Goal: Information Seeking & Learning: Learn about a topic

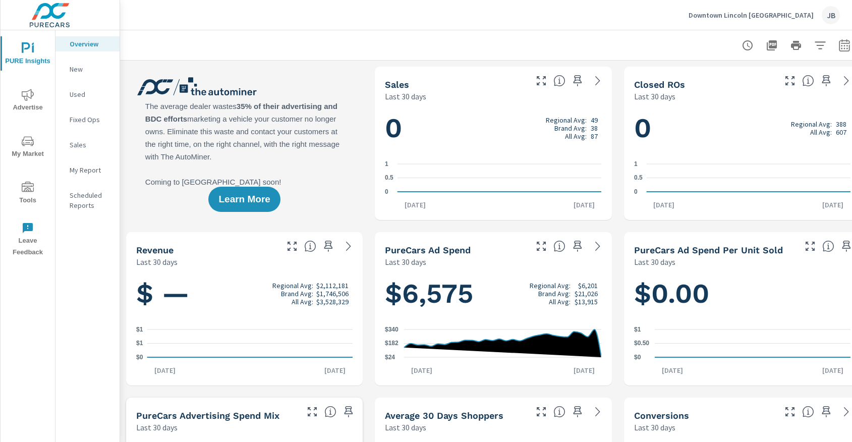
click at [86, 65] on p "New" at bounding box center [91, 69] width 42 height 10
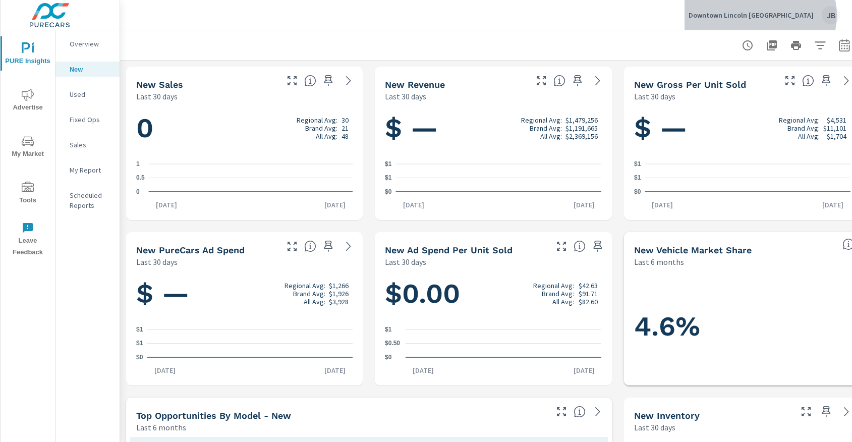
click at [803, 15] on p "Downtown Lincoln Toronto" at bounding box center [751, 15] width 125 height 9
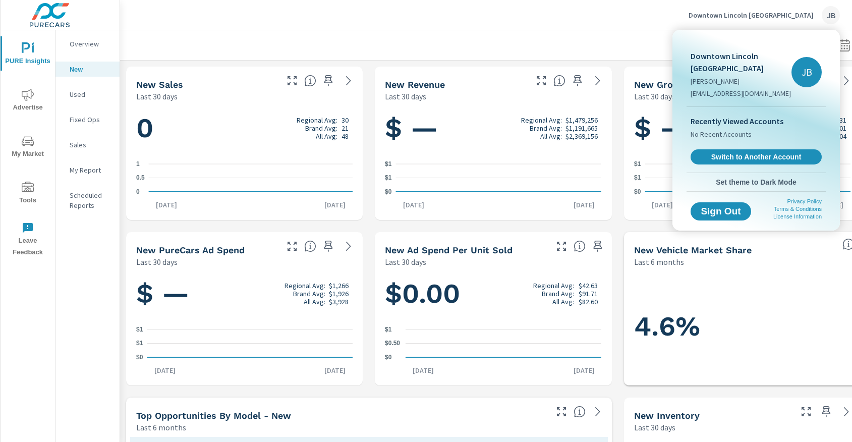
click at [613, 37] on div at bounding box center [426, 221] width 852 height 442
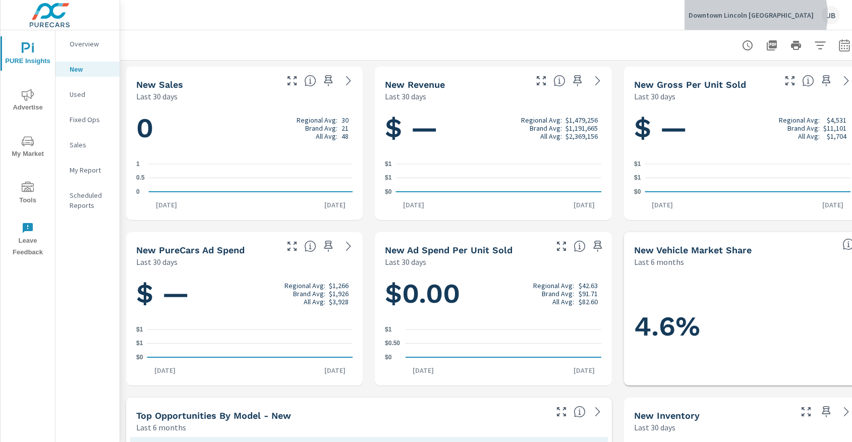
click at [799, 15] on p "Downtown Lincoln Toronto" at bounding box center [751, 15] width 125 height 9
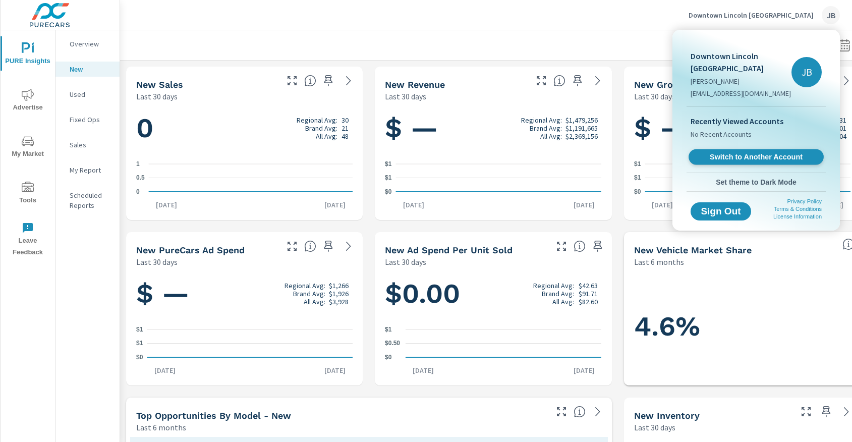
click at [769, 152] on span "Switch to Another Account" at bounding box center [756, 157] width 124 height 10
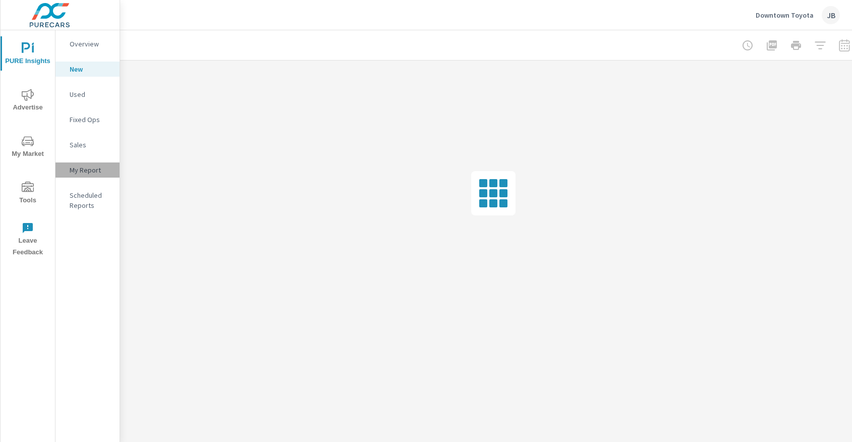
click at [91, 172] on p "My Report" at bounding box center [91, 170] width 42 height 10
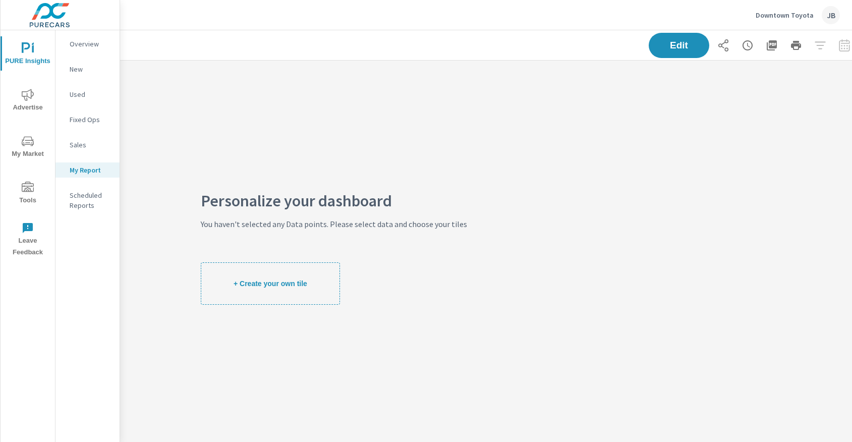
click at [89, 45] on p "Overview" at bounding box center [91, 44] width 42 height 10
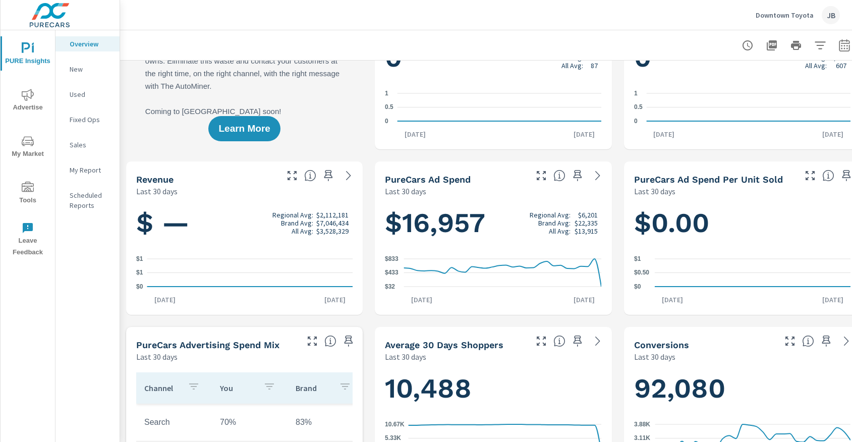
scroll to position [72, 0]
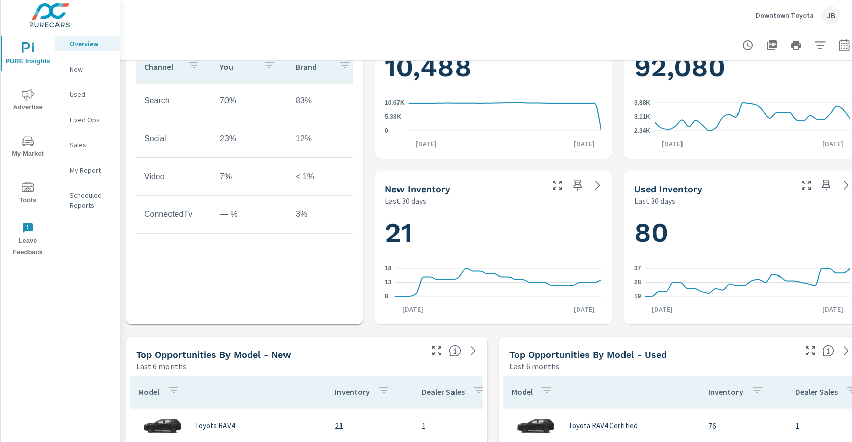
scroll to position [393, 0]
click at [100, 71] on p "New" at bounding box center [91, 69] width 42 height 10
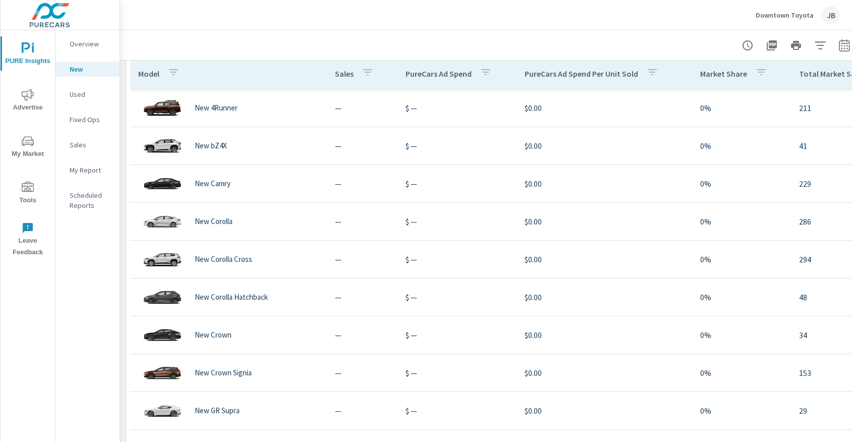
scroll to position [752, 0]
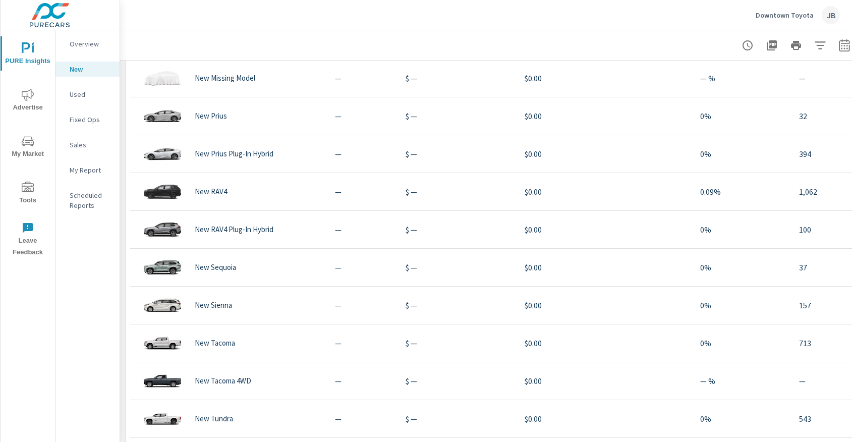
scroll to position [777, 0]
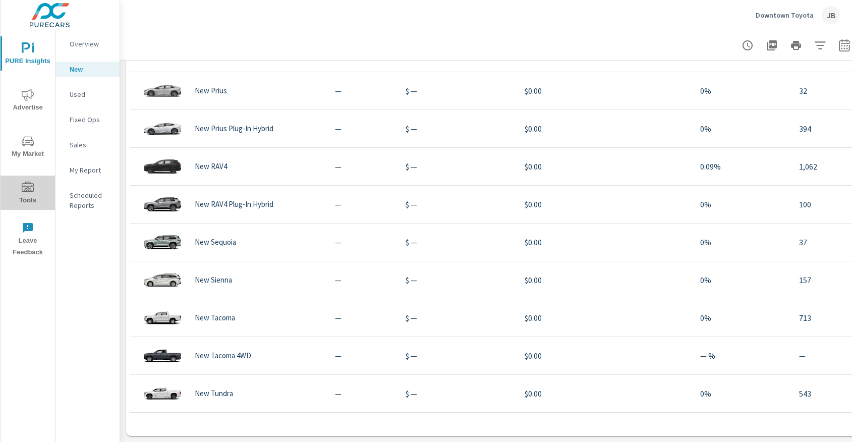
click at [37, 192] on span "Tools" at bounding box center [28, 194] width 48 height 25
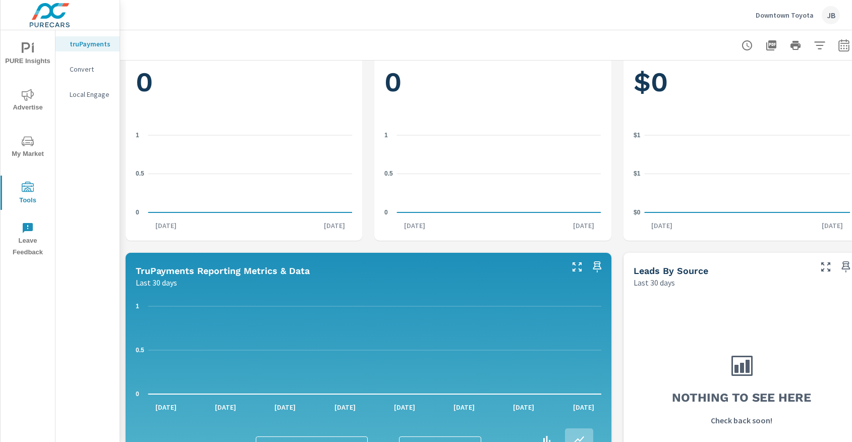
scroll to position [61, 1]
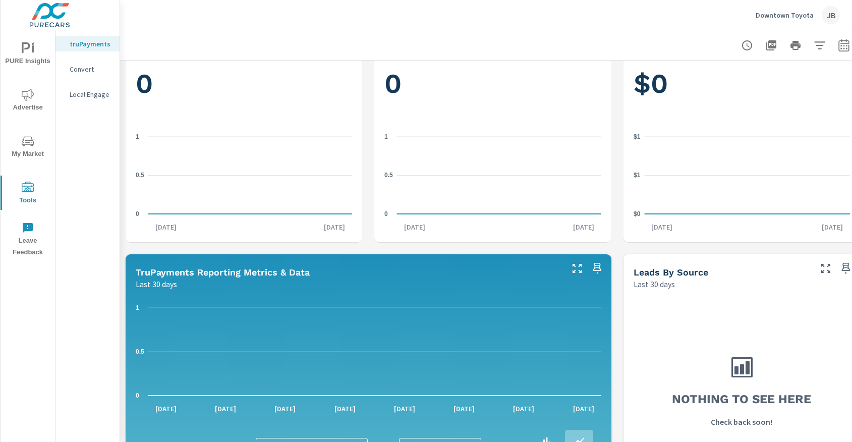
click at [29, 150] on span "My Market" at bounding box center [28, 147] width 48 height 25
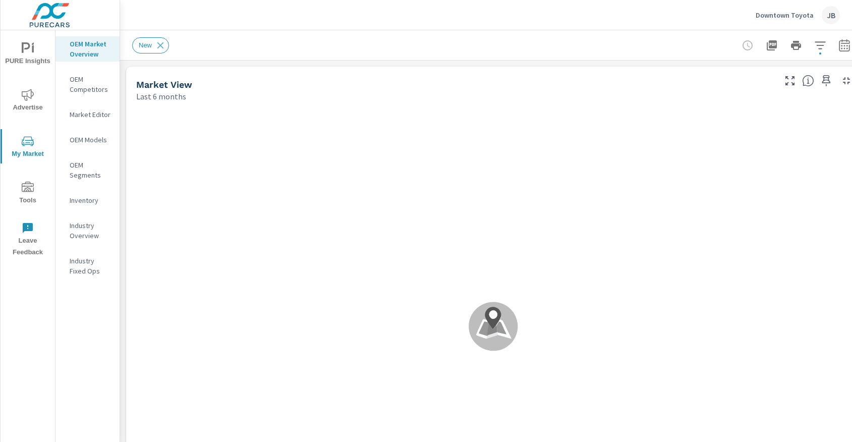
click at [26, 102] on span "Advertise" at bounding box center [28, 101] width 48 height 25
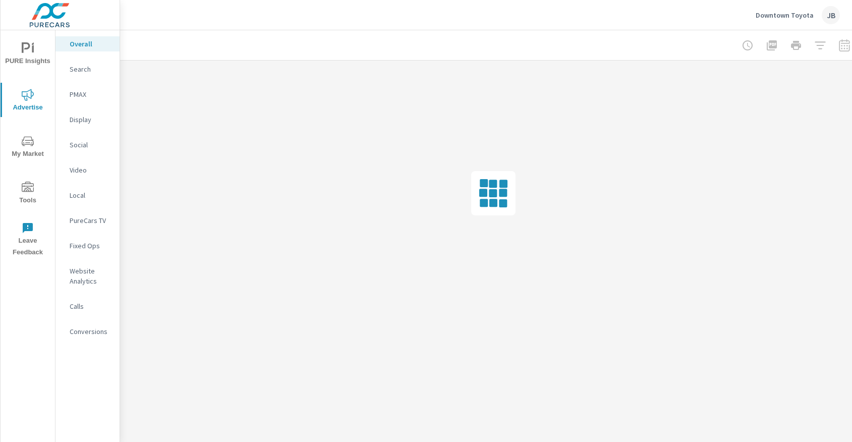
click at [91, 170] on p "Video" at bounding box center [91, 170] width 42 height 10
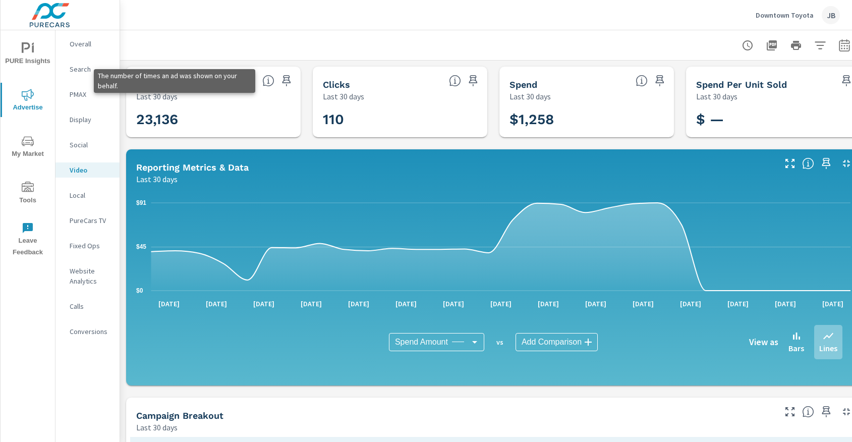
click at [269, 81] on icon at bounding box center [268, 81] width 12 height 12
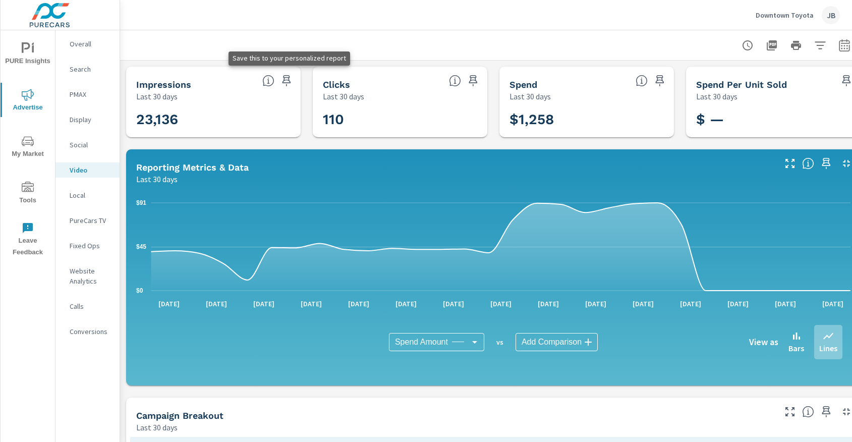
scroll to position [0, 15]
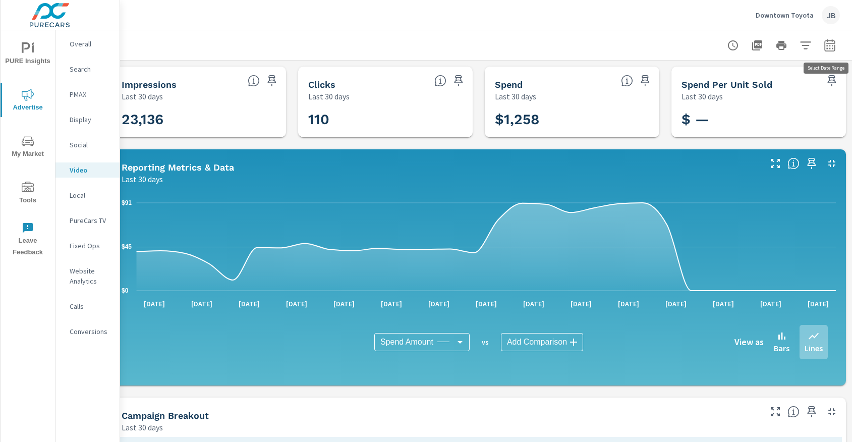
click at [823, 47] on button "button" at bounding box center [830, 45] width 20 height 20
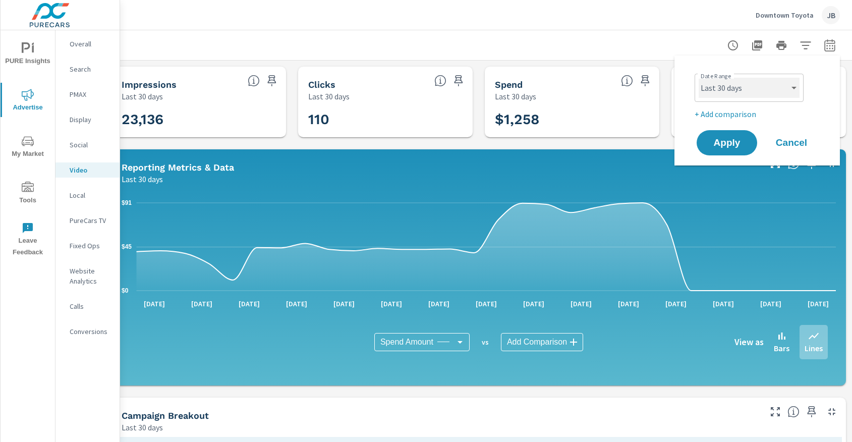
click at [726, 85] on select "Custom Yesterday Last week Last 7 days Last 14 days Last 30 days Last 45 days L…" at bounding box center [749, 88] width 101 height 20
click at [699, 78] on select "Custom Yesterday Last week Last 7 days Last 14 days Last 30 days Last 45 days L…" at bounding box center [749, 88] width 101 height 20
select select "Last 90 days"
click at [744, 148] on button "Apply" at bounding box center [727, 143] width 63 height 26
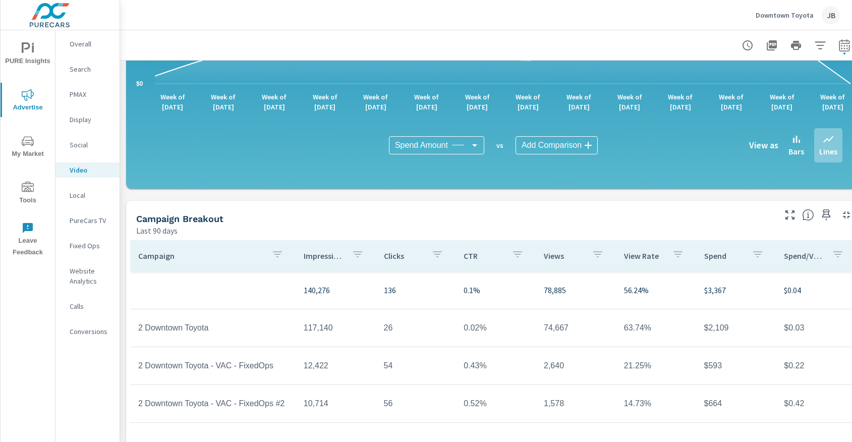
scroll to position [281, 0]
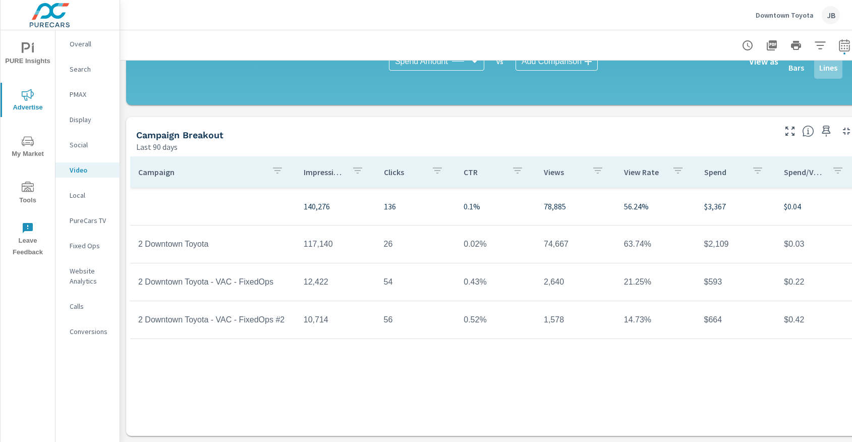
click at [159, 242] on td "2 Downtown Toyota" at bounding box center [213, 244] width 166 height 25
click at [88, 142] on p "Social" at bounding box center [91, 145] width 42 height 10
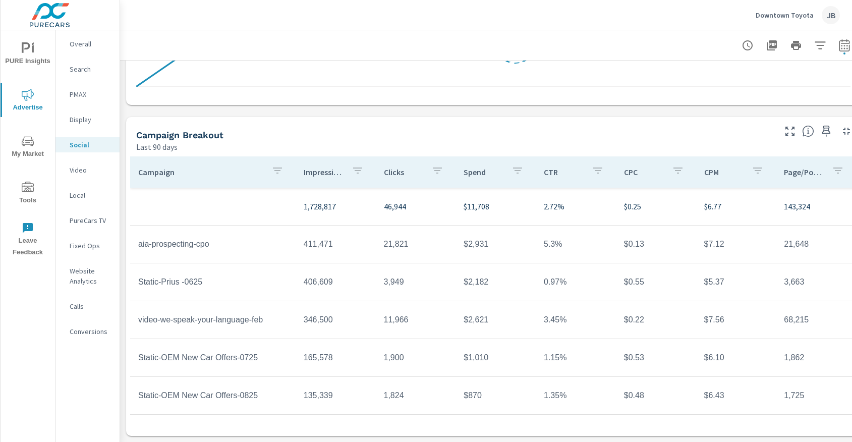
scroll to position [38, 0]
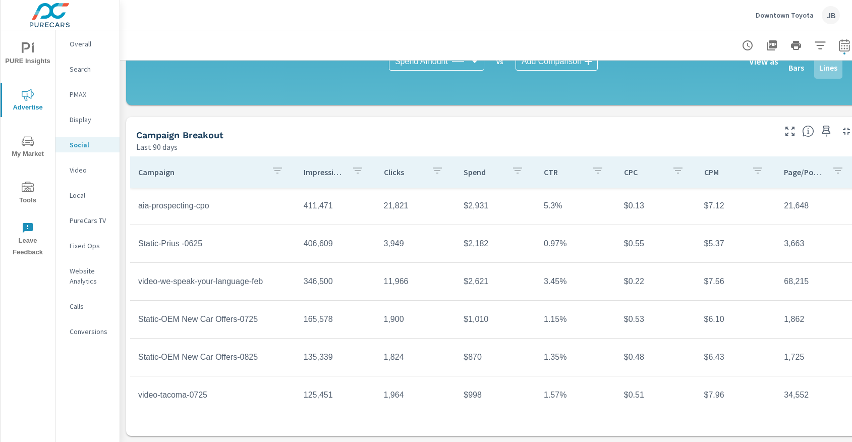
scroll to position [52, 0]
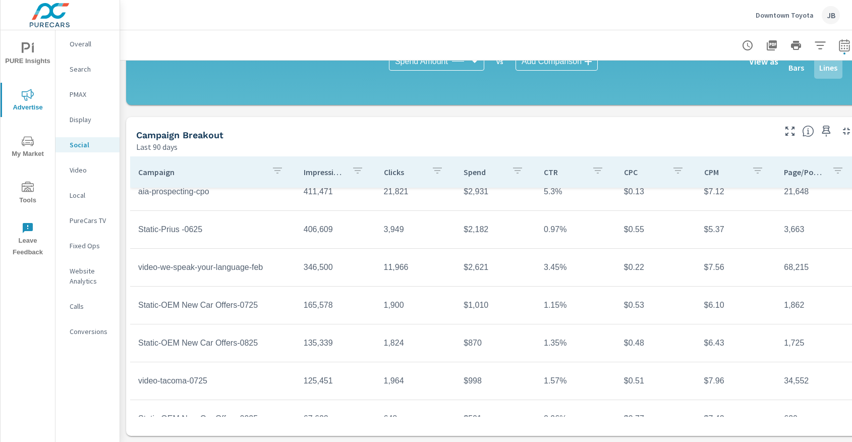
click at [532, 273] on td "$2,621" at bounding box center [496, 267] width 80 height 25
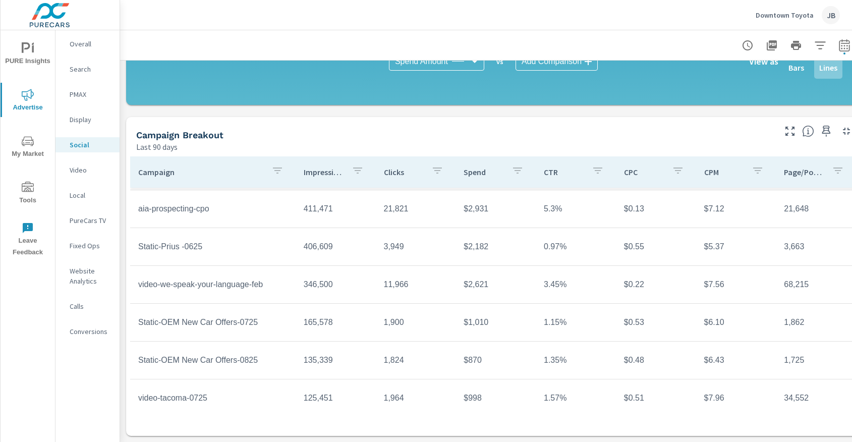
scroll to position [33, 0]
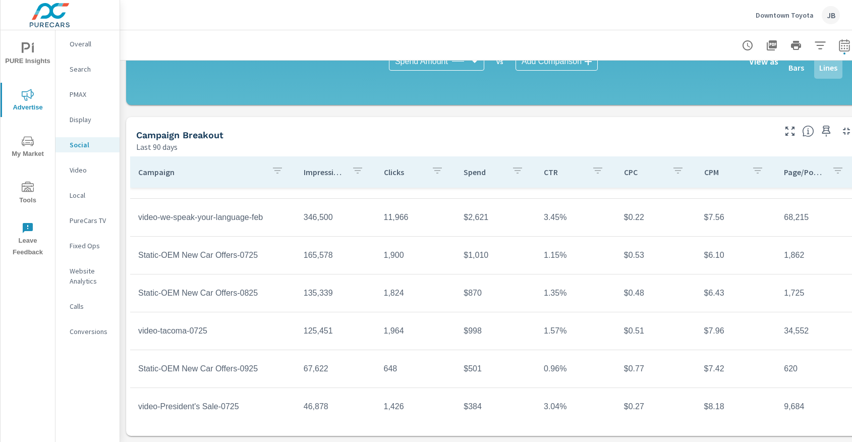
scroll to position [22, 0]
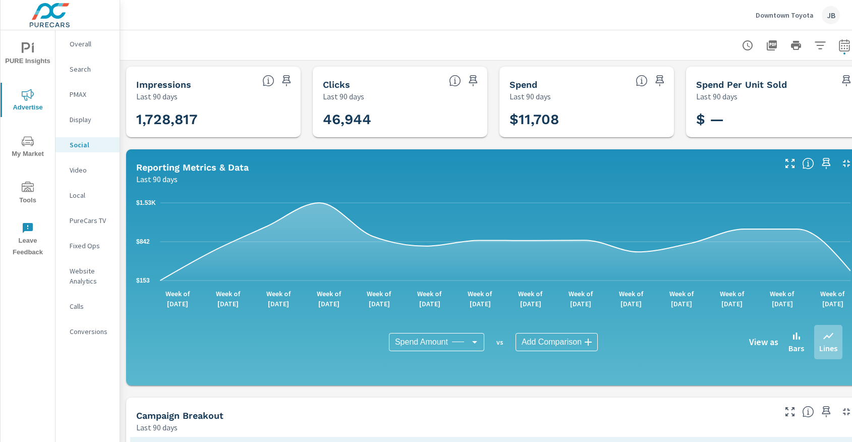
scroll to position [0, 15]
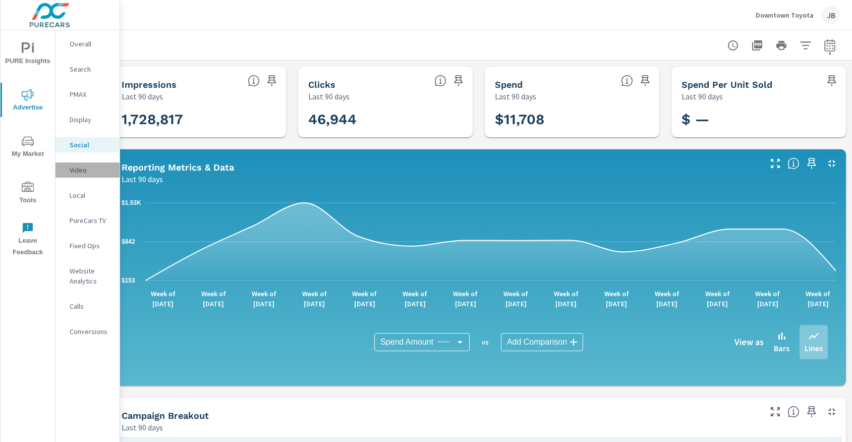
click at [80, 173] on p "Video" at bounding box center [91, 170] width 42 height 10
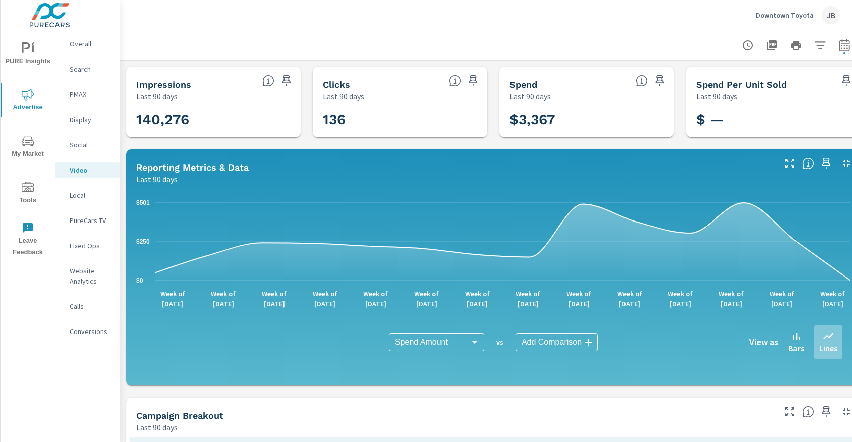
click at [834, 11] on div "JB" at bounding box center [831, 15] width 18 height 18
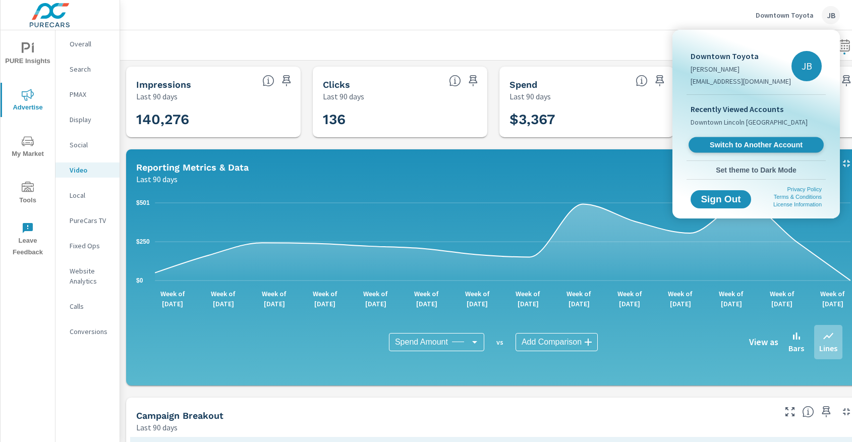
click at [771, 143] on span "Switch to Another Account" at bounding box center [756, 145] width 124 height 10
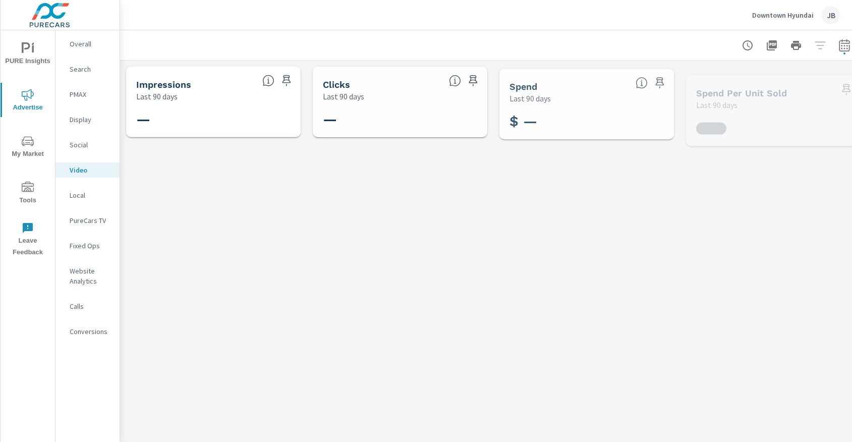
click at [68, 143] on div "Social" at bounding box center [88, 144] width 64 height 15
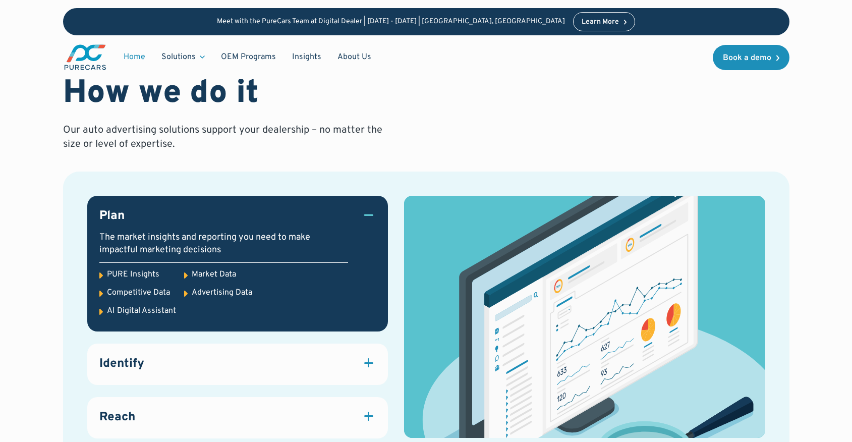
scroll to position [1251, 0]
